Goal: Transaction & Acquisition: Download file/media

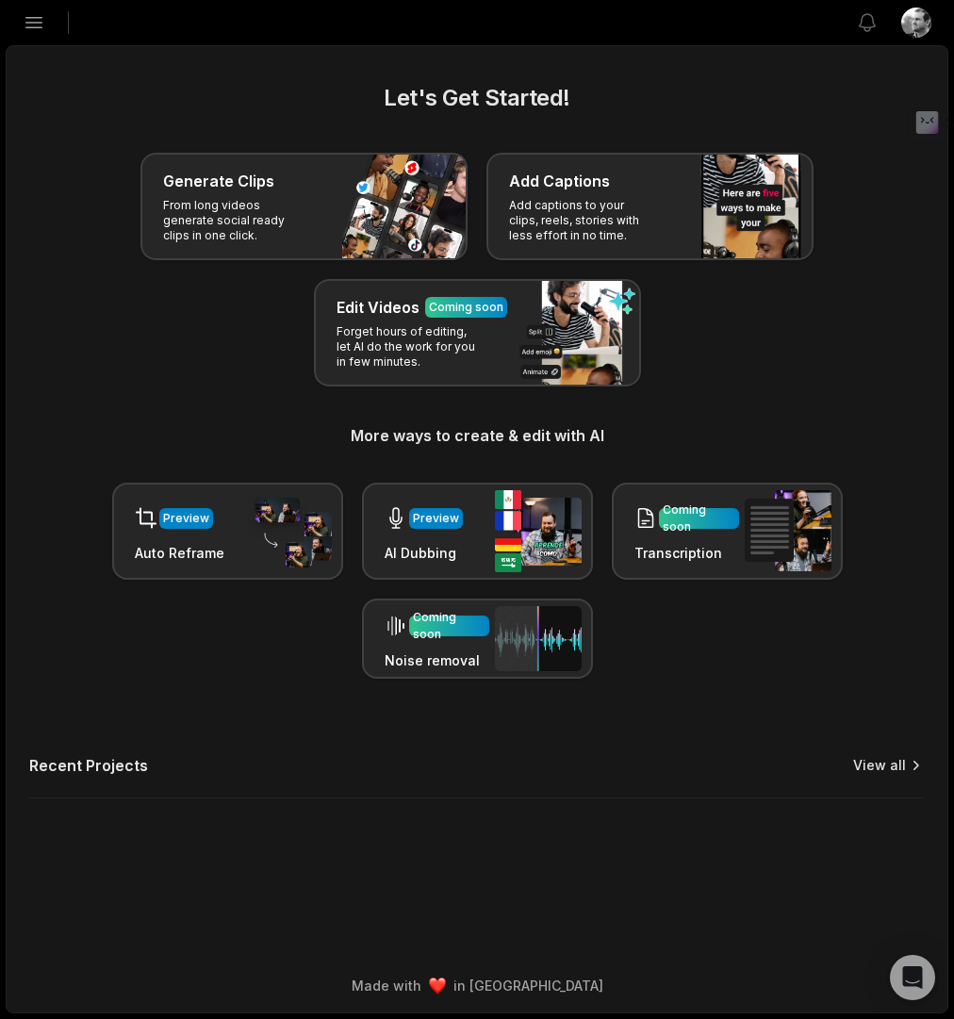
click at [882, 764] on link "View all" at bounding box center [879, 765] width 53 height 19
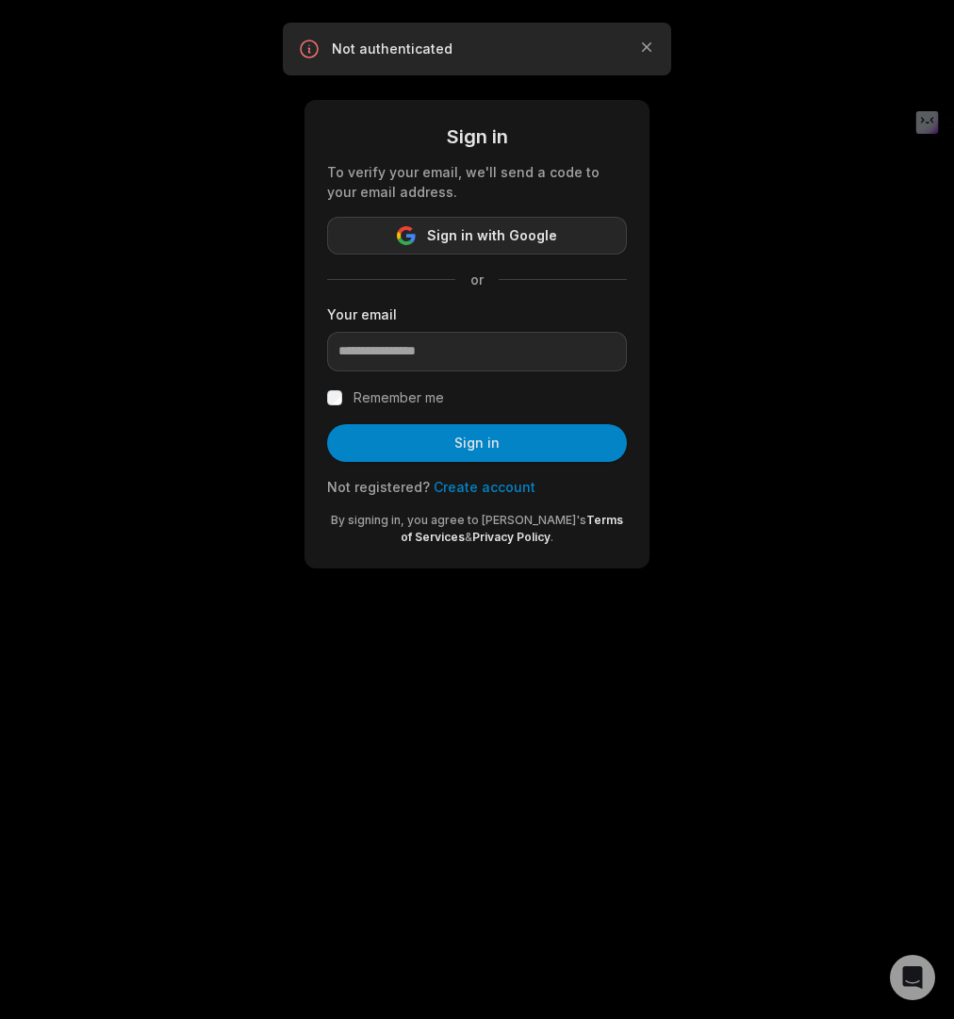
click at [547, 244] on span "Sign in with Google" at bounding box center [492, 235] width 130 height 23
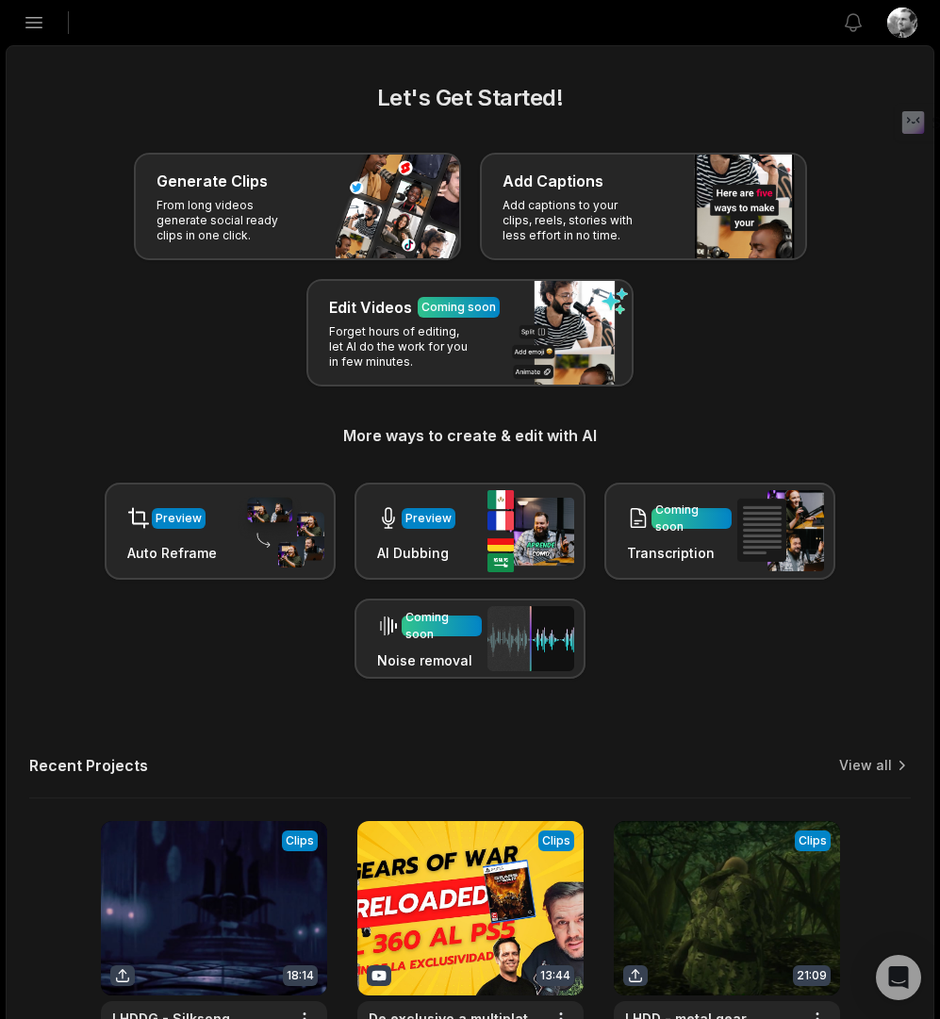
scroll to position [325, 0]
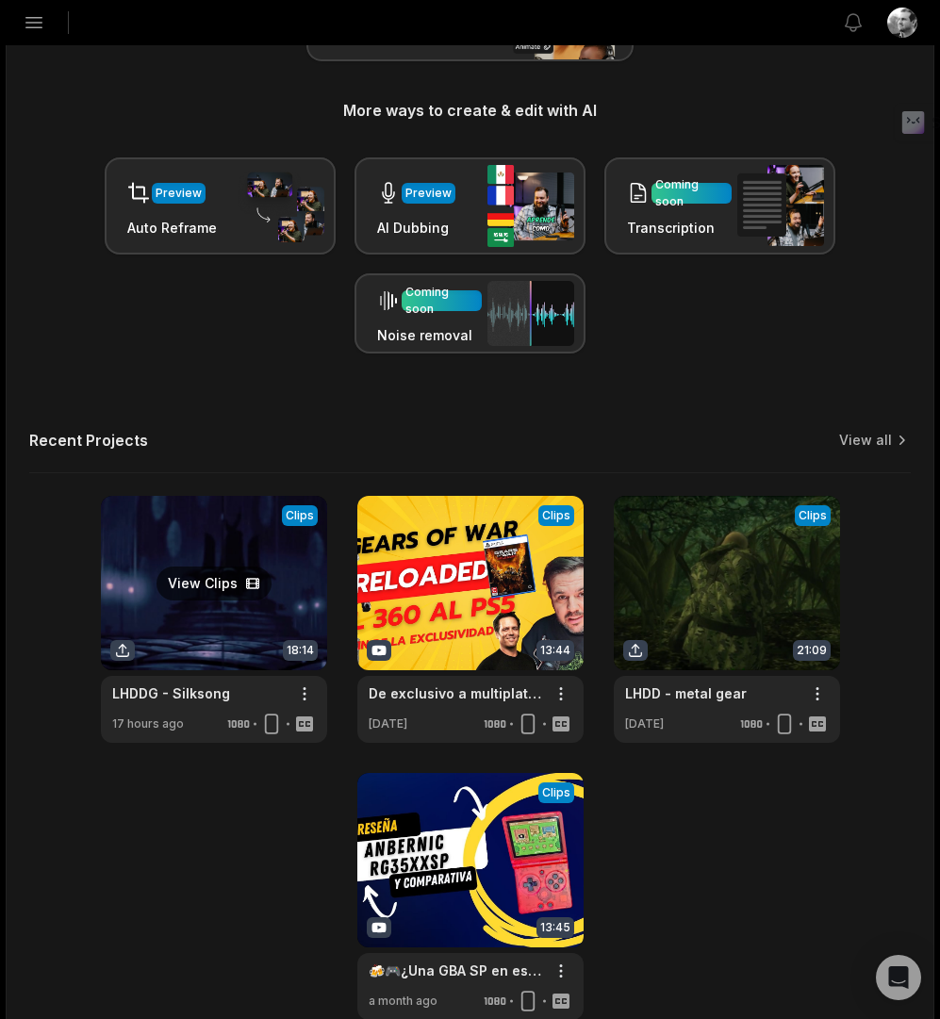
click at [186, 591] on link at bounding box center [214, 619] width 226 height 247
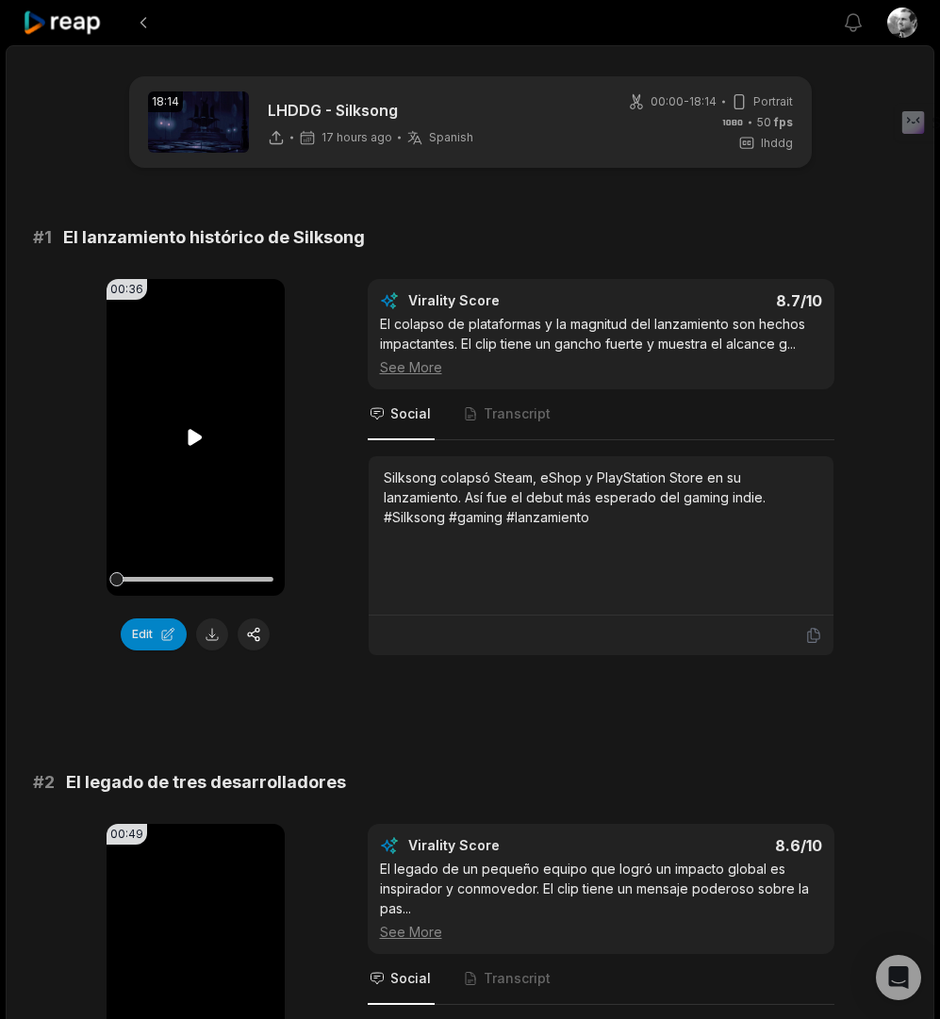
click at [211, 444] on video "Your browser does not support mp4 format." at bounding box center [196, 437] width 178 height 317
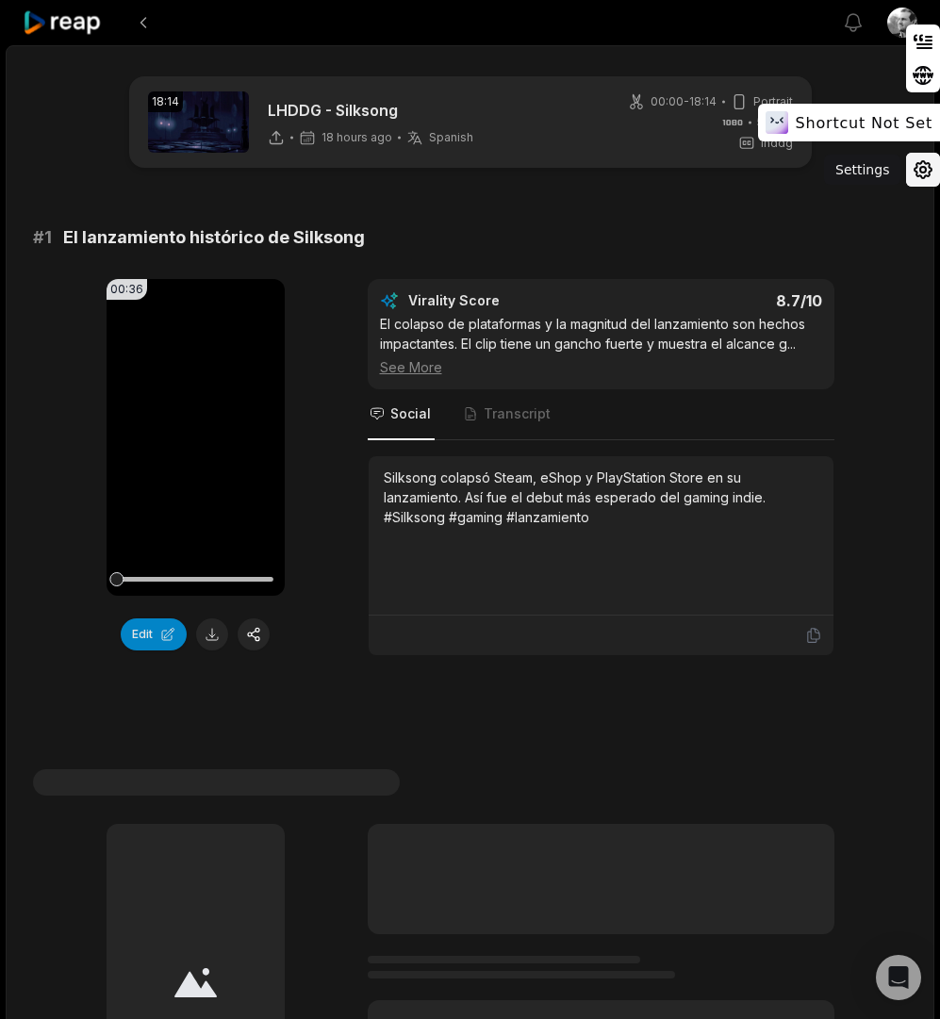
click at [927, 176] on icon at bounding box center [922, 169] width 17 height 17
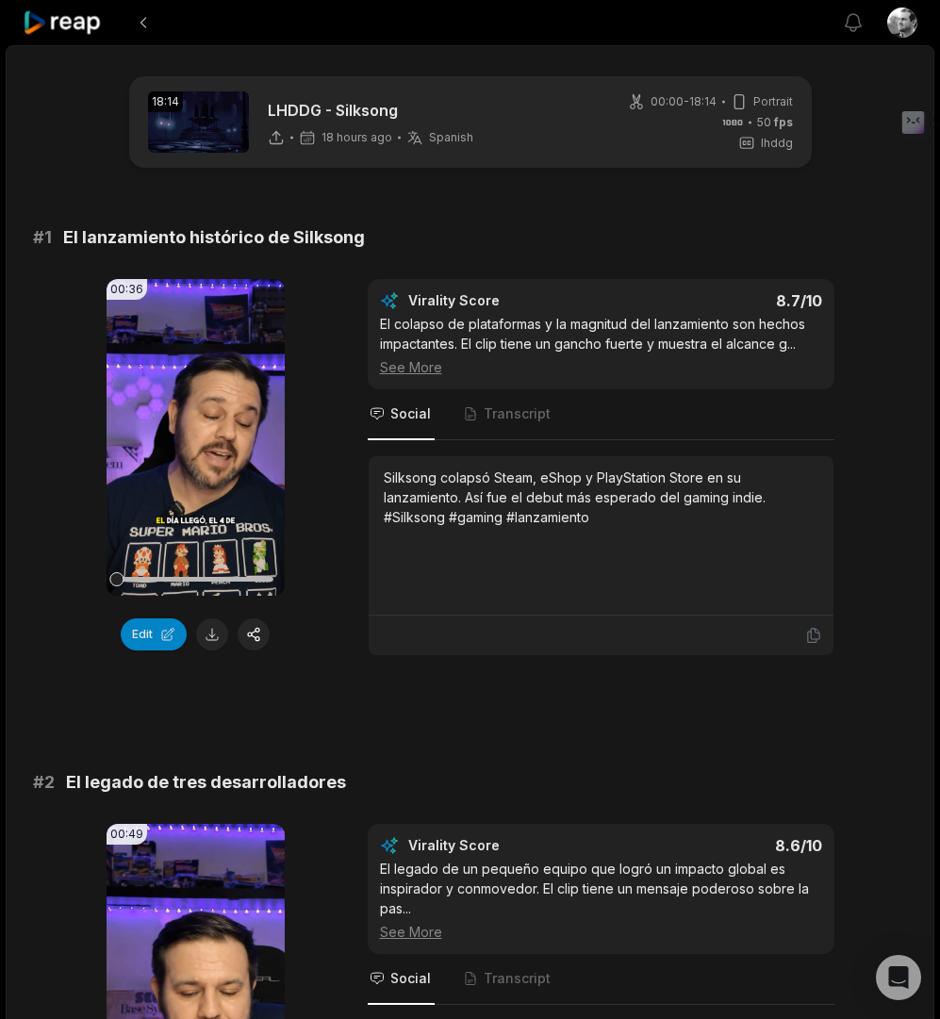
click at [599, 510] on div "Silksong colapsó Steam, eShop y PlayStation Store en su lanzamiento. Así fue el…" at bounding box center [601, 497] width 435 height 59
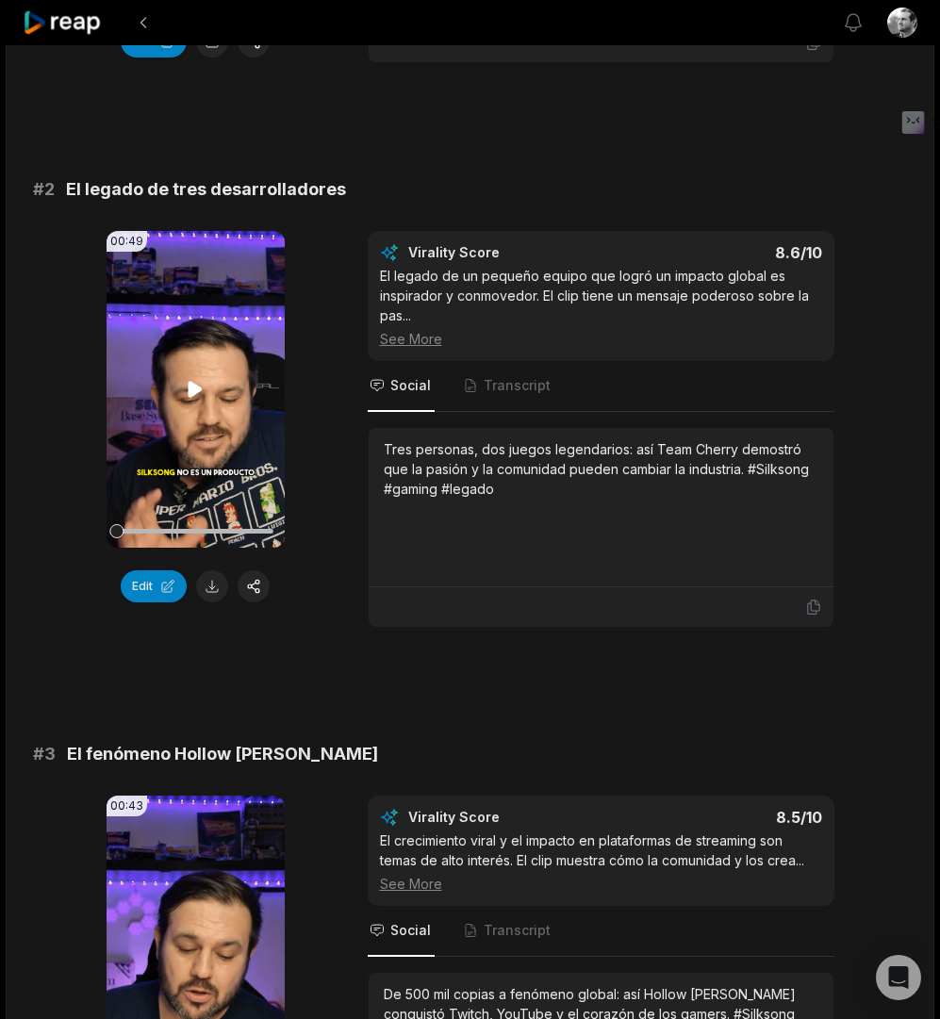
click at [186, 390] on icon at bounding box center [195, 389] width 23 height 23
click at [506, 467] on div "Tres personas, dos juegos legendarios: así Team Cherry demostró que la pasión y…" at bounding box center [601, 468] width 435 height 59
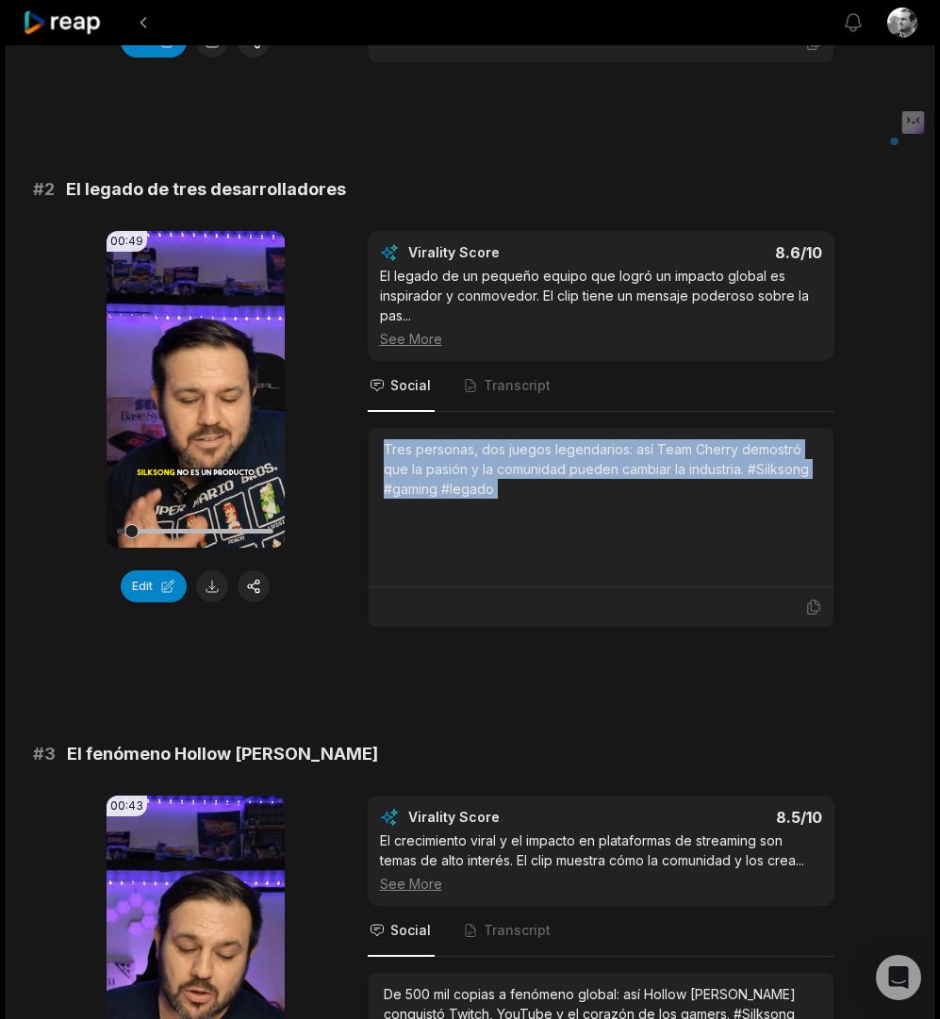
click at [506, 467] on div "Tres personas, dos juegos legendarios: así Team Cherry demostró que la pasión y…" at bounding box center [601, 468] width 435 height 59
copy div "Tres personas, dos juegos legendarios: así Team Cherry demostró que la pasión y…"
click at [210, 593] on button at bounding box center [212, 586] width 32 height 32
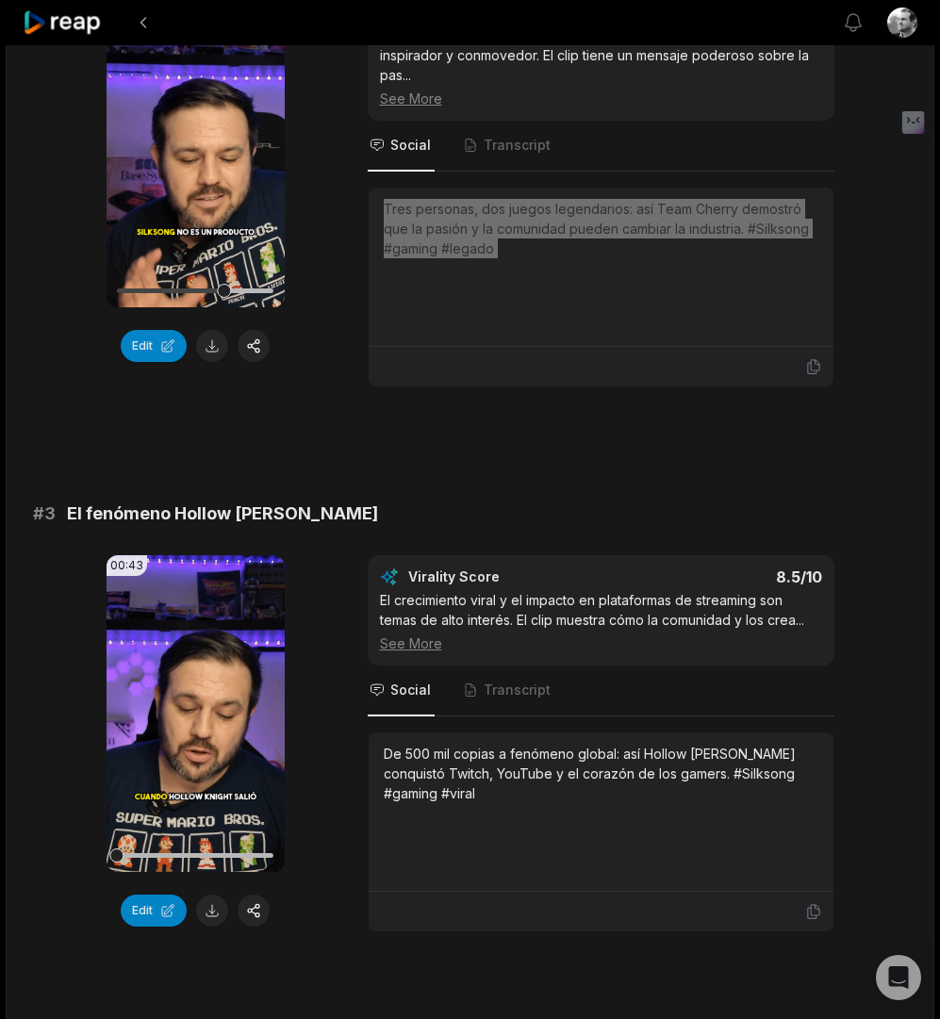
scroll to position [891, 0]
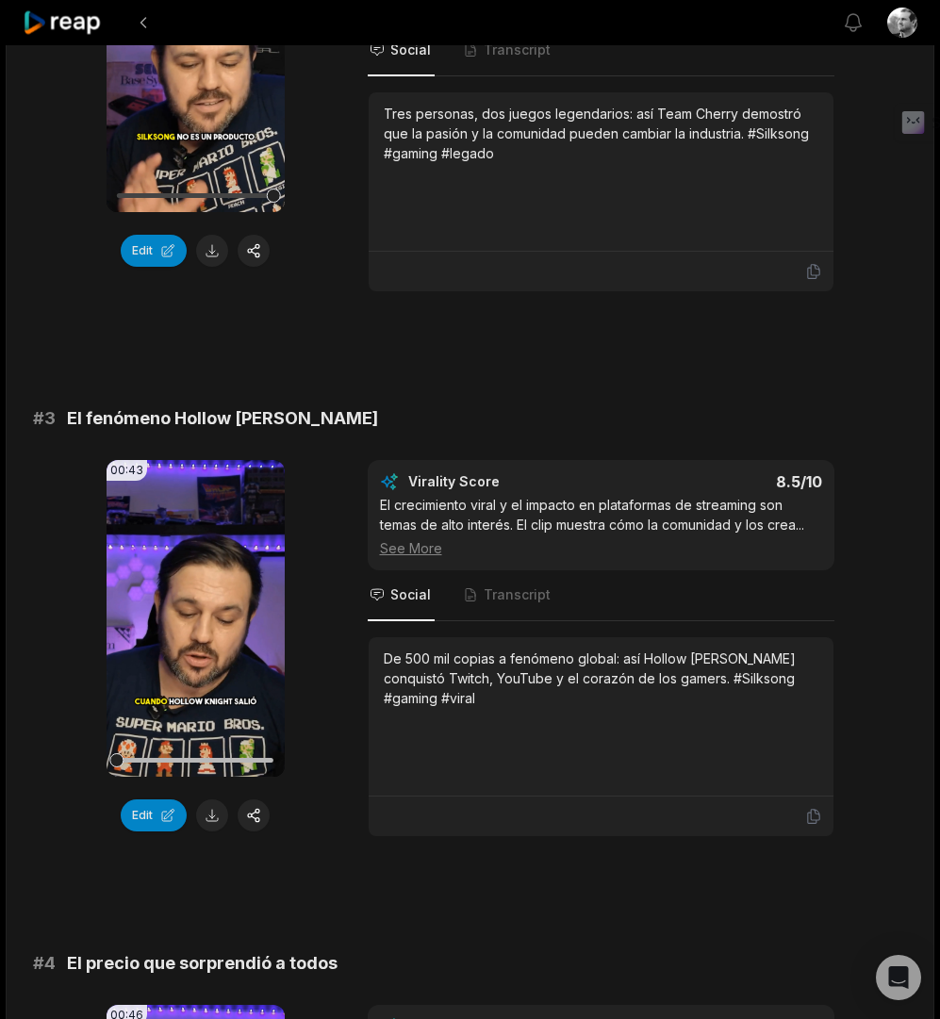
scroll to position [1138, 0]
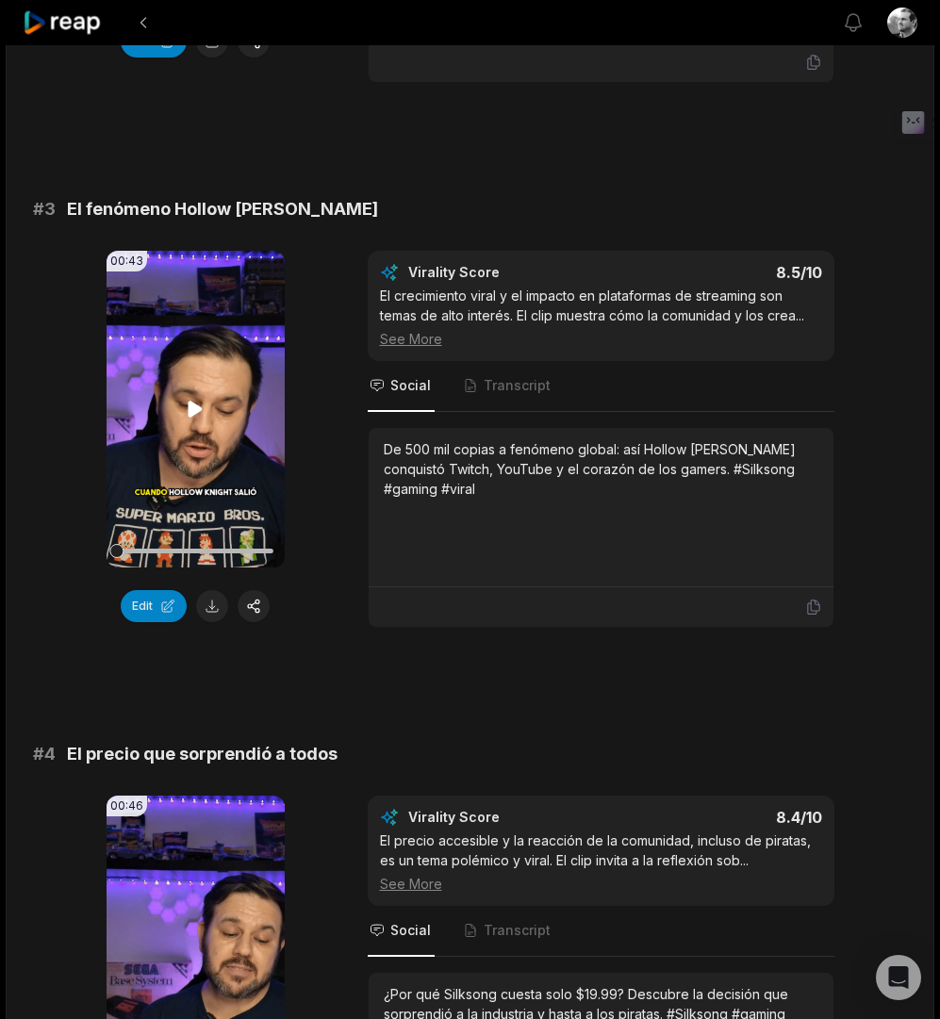
click at [192, 433] on video "Your browser does not support mp4 format." at bounding box center [196, 409] width 178 height 317
click at [459, 451] on div "De 500 mil copias a fenómeno global: así Hollow Knight conquistó Twitch, YouTub…" at bounding box center [601, 468] width 435 height 59
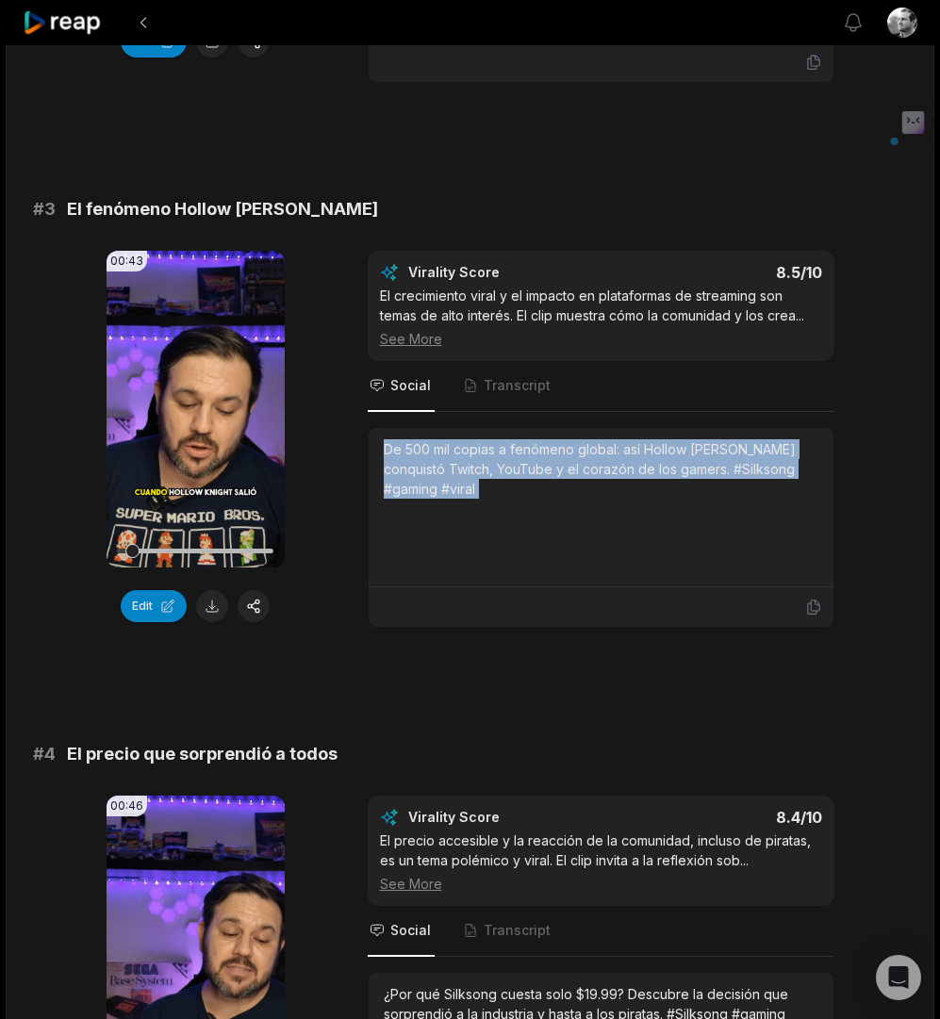
click at [459, 451] on div "De 500 mil copias a fenómeno global: así Hollow Knight conquistó Twitch, YouTub…" at bounding box center [601, 468] width 435 height 59
copy div "De 500 mil copias a fenómeno global: así Hollow Knight conquistó Twitch, YouTub…"
click at [215, 613] on button at bounding box center [212, 606] width 32 height 32
click at [213, 458] on video "Your browser does not support mp4 format." at bounding box center [196, 409] width 178 height 317
